Goal: Transaction & Acquisition: Purchase product/service

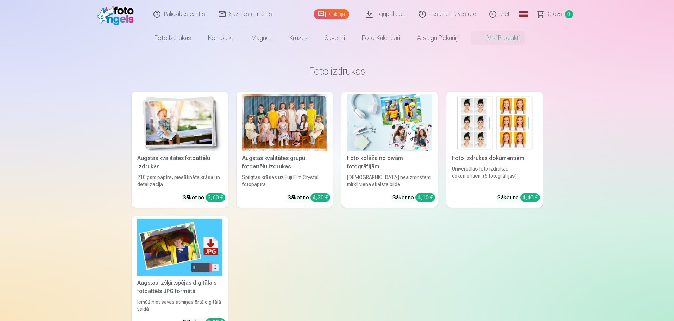
click at [118, 11] on img at bounding box center [117, 14] width 40 height 23
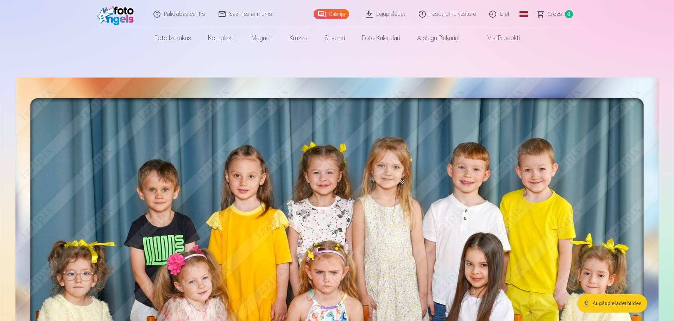
click at [134, 17] on img at bounding box center [117, 14] width 40 height 23
click at [126, 13] on img at bounding box center [117, 14] width 40 height 23
click at [118, 15] on img at bounding box center [117, 14] width 40 height 23
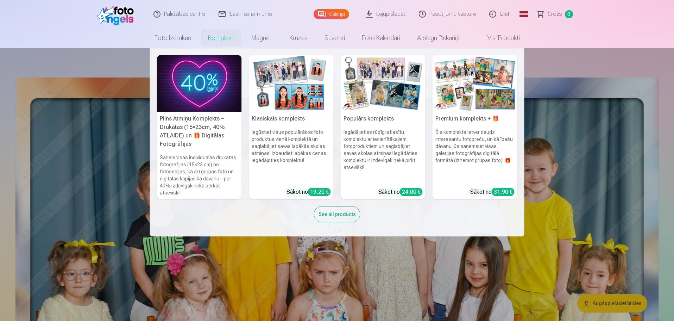
click at [214, 74] on img at bounding box center [199, 83] width 85 height 57
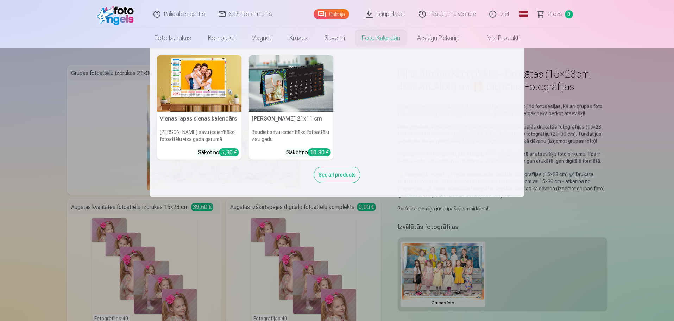
click at [43, 135] on nav "Vienas lapas sienas [PERSON_NAME] savu iecienītāko fotoattēlu visa gada garumā …" at bounding box center [337, 122] width 674 height 149
